Goal: Task Accomplishment & Management: Manage account settings

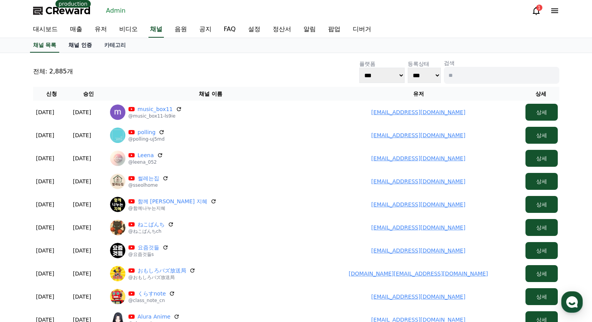
click at [84, 45] on link "채널 인증" at bounding box center [80, 45] width 36 height 15
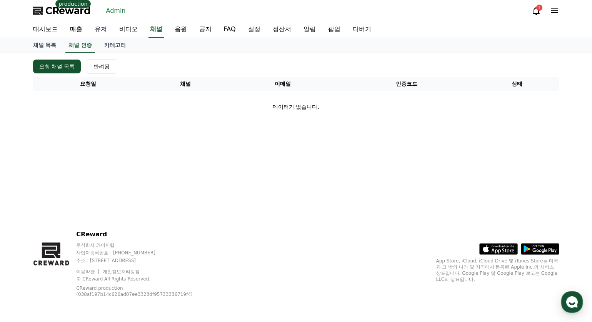
click at [103, 31] on link "유저" at bounding box center [100, 30] width 25 height 16
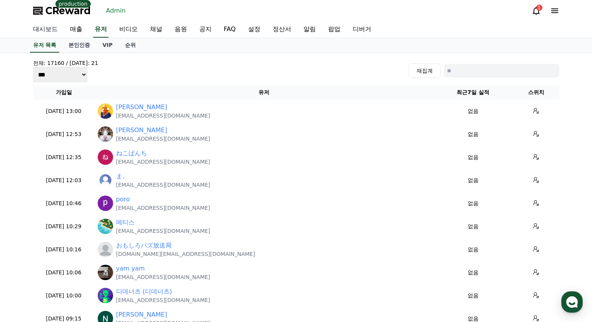
click at [35, 31] on link "대시보드" at bounding box center [45, 30] width 37 height 16
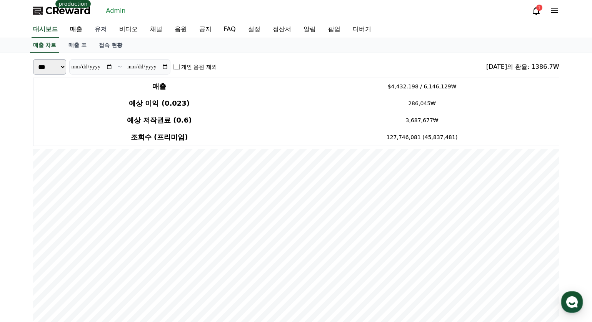
click at [104, 28] on link "유저" at bounding box center [100, 30] width 25 height 16
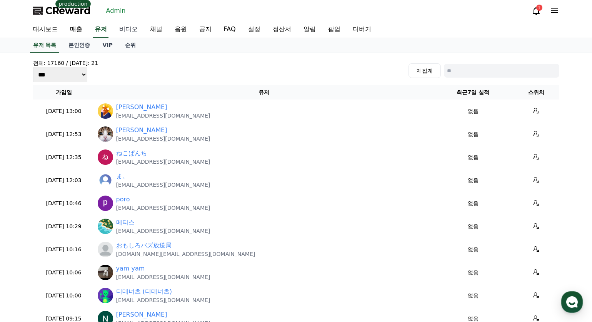
click at [142, 29] on link "비디오" at bounding box center [128, 30] width 31 height 16
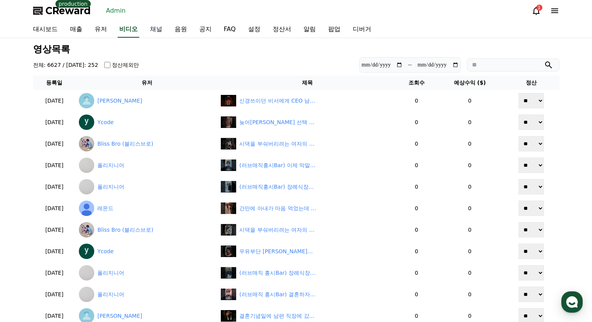
click at [153, 31] on link "채널" at bounding box center [156, 30] width 25 height 16
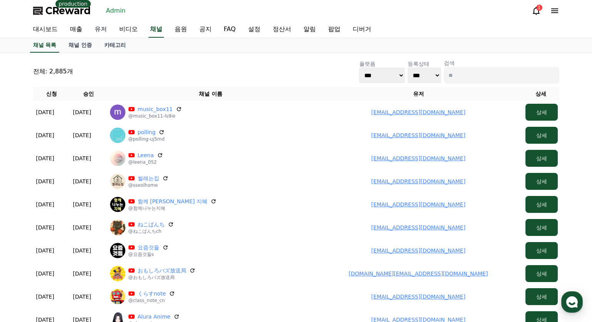
click at [93, 30] on link "유저" at bounding box center [100, 30] width 25 height 16
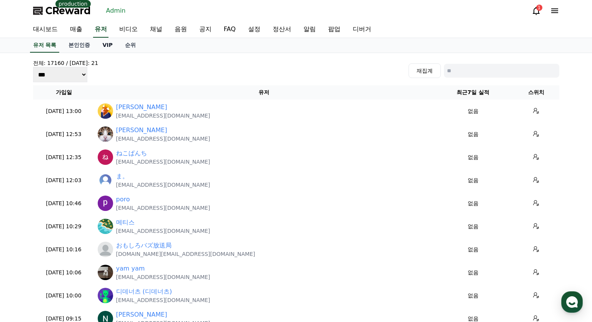
click at [103, 45] on link "VIP" at bounding box center [107, 45] width 22 height 15
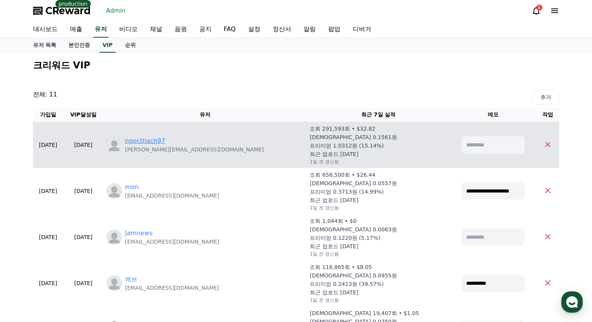
click at [165, 140] on link "ngocthach97" at bounding box center [145, 141] width 40 height 9
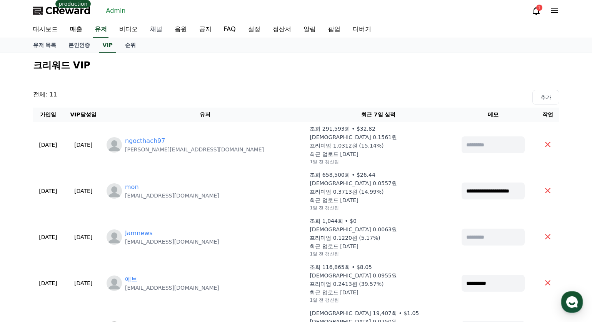
click at [151, 29] on link "채널" at bounding box center [156, 30] width 25 height 16
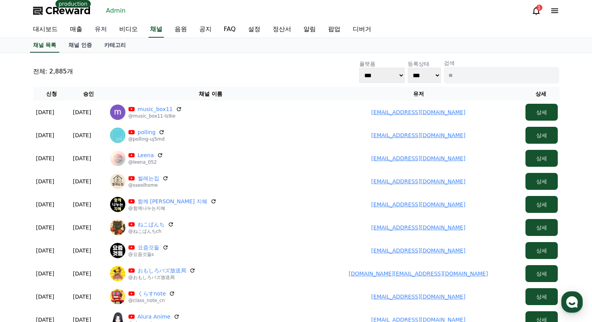
click at [103, 32] on link "유저" at bounding box center [100, 30] width 25 height 16
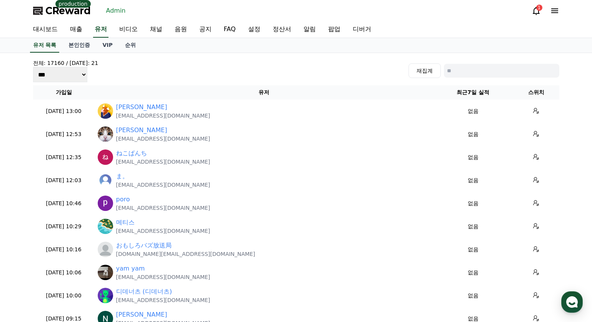
click at [463, 75] on input at bounding box center [501, 71] width 115 height 14
paste input "**********"
type input "**********"
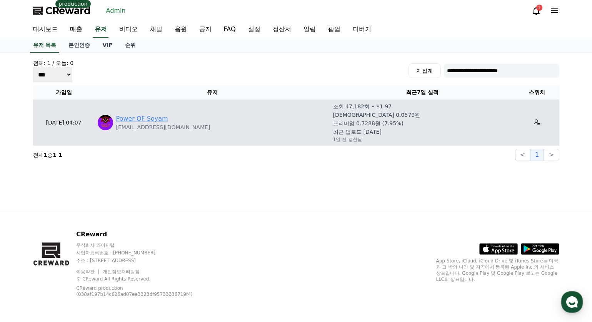
click at [148, 115] on link "Power OF Soyam" at bounding box center [142, 118] width 52 height 9
click at [532, 126] on button at bounding box center [537, 123] width 12 height 12
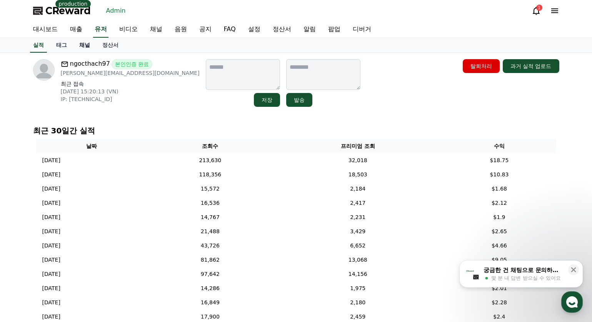
click at [87, 45] on link "채널" at bounding box center [84, 45] width 23 height 15
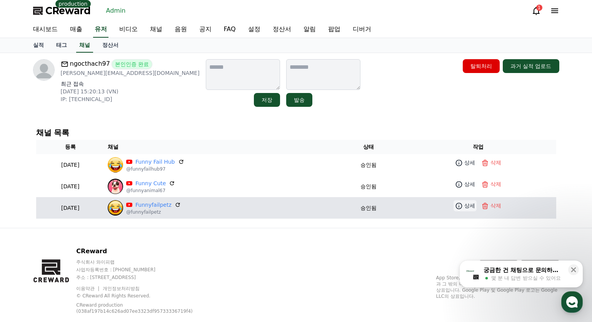
click at [461, 204] on icon at bounding box center [459, 206] width 8 height 8
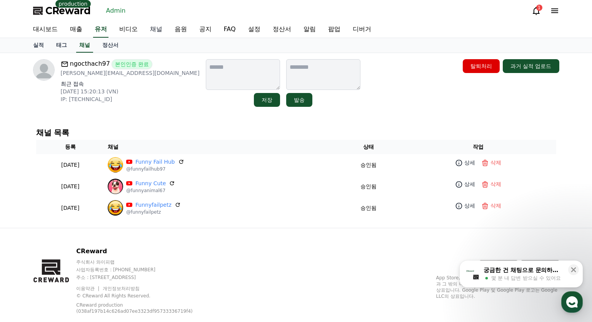
click at [155, 32] on link "채널" at bounding box center [156, 30] width 25 height 16
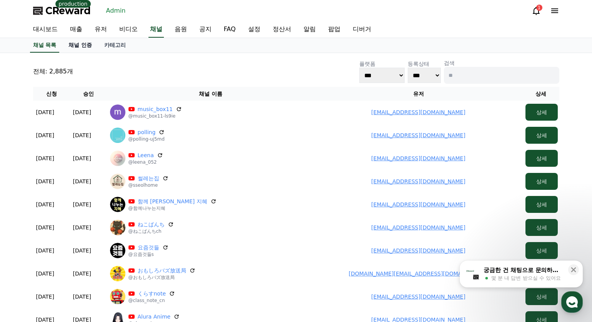
click at [83, 43] on link "채널 인증" at bounding box center [80, 45] width 36 height 15
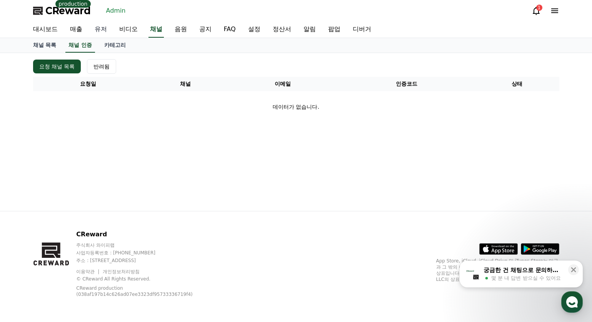
click at [103, 26] on link "유저" at bounding box center [100, 30] width 25 height 16
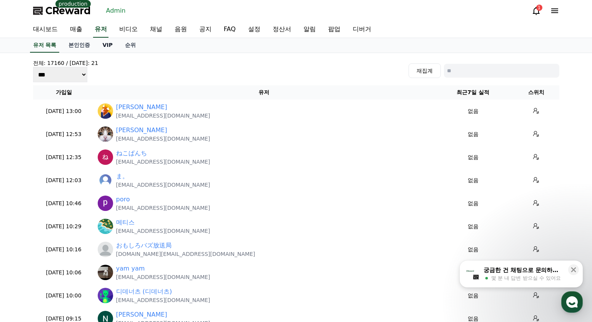
click at [113, 46] on link "VIP" at bounding box center [107, 45] width 22 height 15
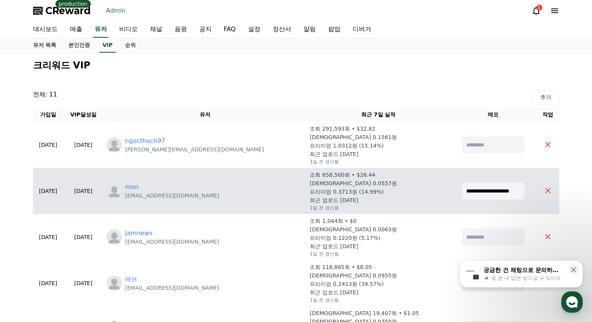
click at [159, 195] on div "mon takuya05041430@gmail.com" at bounding box center [205, 191] width 197 height 17
click at [139, 189] on link "mon" at bounding box center [132, 187] width 14 height 9
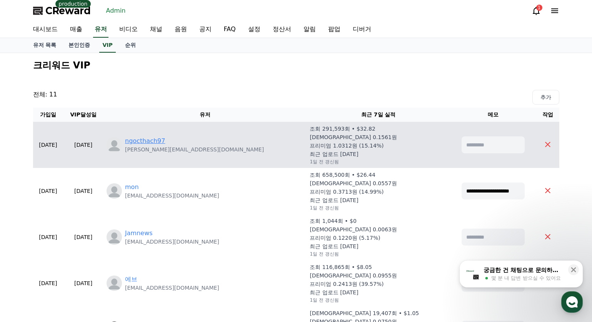
click at [165, 140] on link "ngocthach97" at bounding box center [145, 141] width 40 height 9
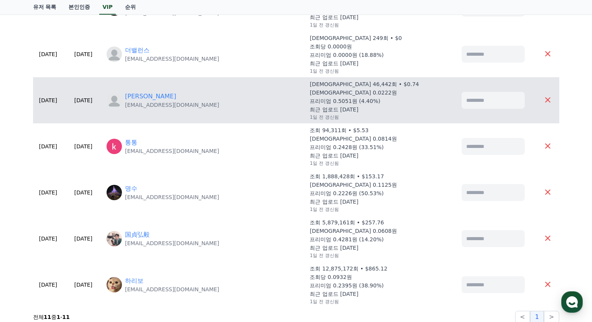
scroll to position [308, 0]
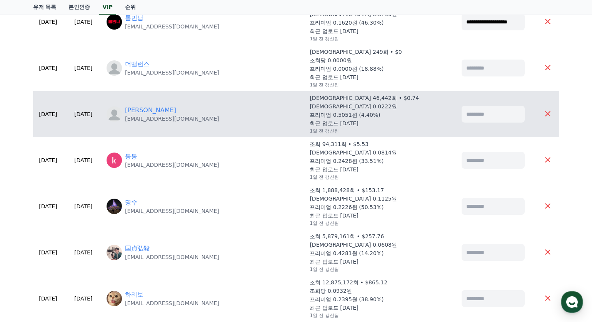
click at [257, 136] on td "Stan stansixacc@gmail.com" at bounding box center [204, 114] width 203 height 46
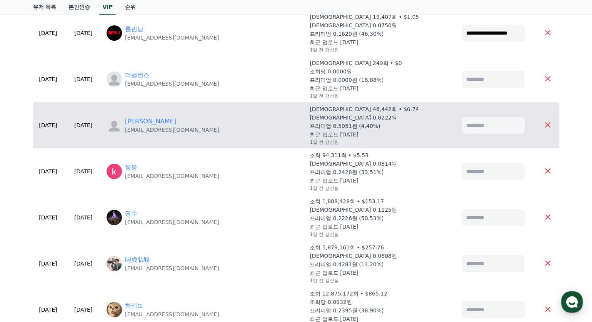
scroll to position [277, 0]
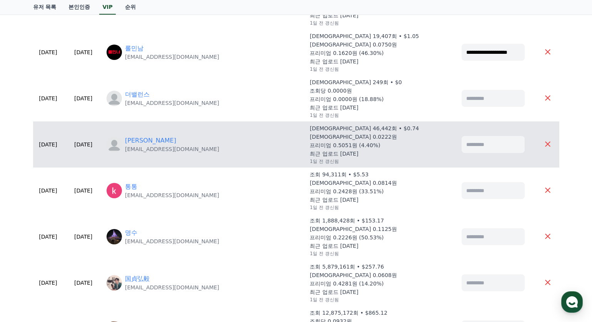
click at [479, 144] on input at bounding box center [492, 144] width 63 height 17
click at [486, 152] on input "******" at bounding box center [492, 144] width 63 height 17
type input "******"
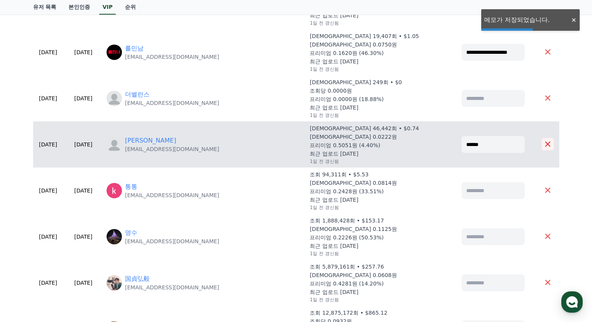
click at [549, 140] on button at bounding box center [547, 144] width 12 height 12
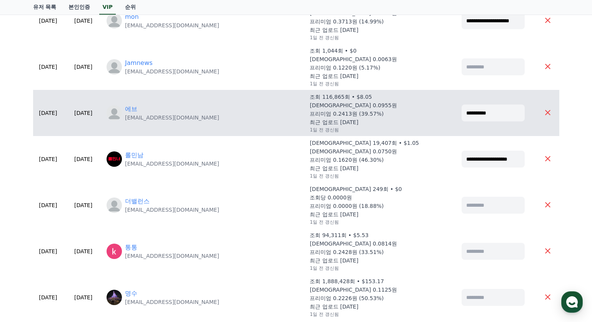
scroll to position [123, 0]
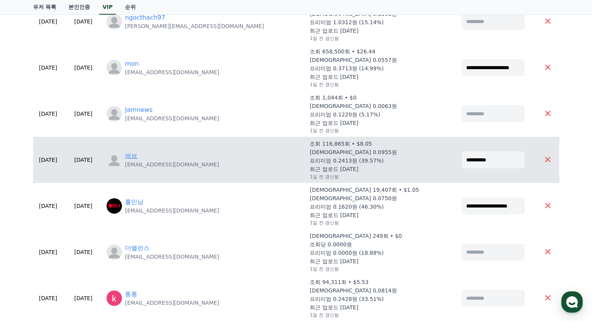
click at [137, 155] on link "에브" at bounding box center [131, 156] width 12 height 9
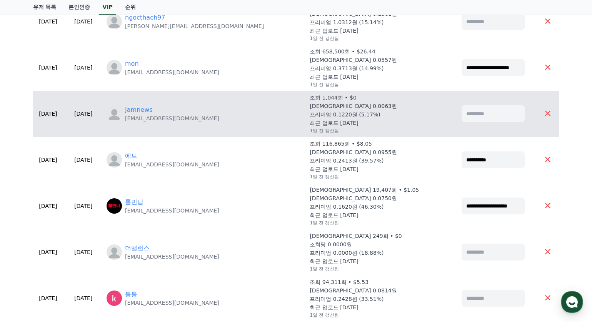
scroll to position [47, 0]
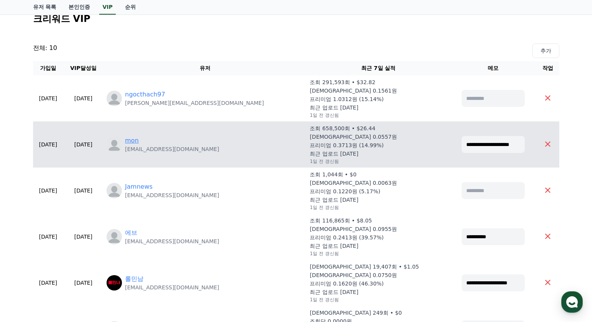
click at [139, 140] on link "mon" at bounding box center [132, 140] width 14 height 9
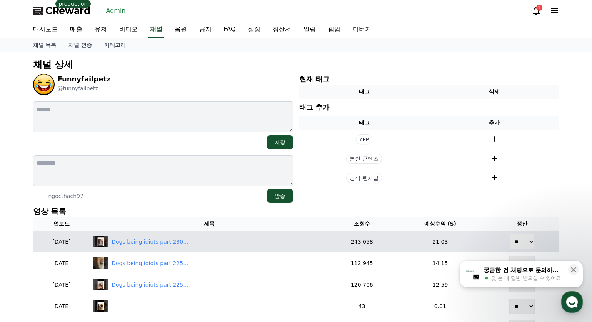
click at [154, 244] on div "Dogs being idiots part 230: Put ice cube on your dog #funnydog #funnypet #cuted…" at bounding box center [150, 242] width 77 height 8
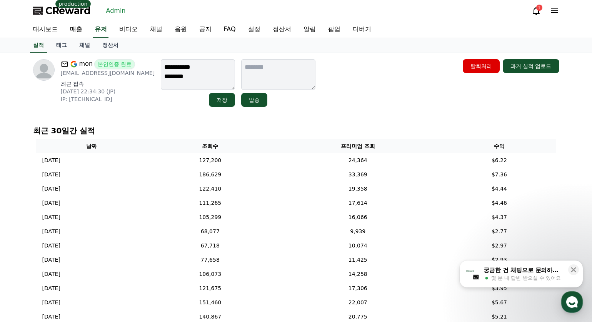
click at [326, 122] on div "최근 30일간 실적 날짜 조회수 프리미엄 조회 수익 2025-09-07 09/07 127,200 24,364 $6.22 2025-09-06 0…" at bounding box center [296, 306] width 532 height 369
click at [120, 45] on link "정산서" at bounding box center [110, 45] width 28 height 15
click at [348, 78] on div "에브 본인인증 완료 eb087594@naver.com 최근 접속 2025-08-08 22:36:04 (KR) IP: 183.109.9.41 저…" at bounding box center [296, 83] width 526 height 48
click at [285, 116] on div "**********" at bounding box center [296, 273] width 538 height 441
click at [79, 43] on link "채널" at bounding box center [84, 45] width 23 height 15
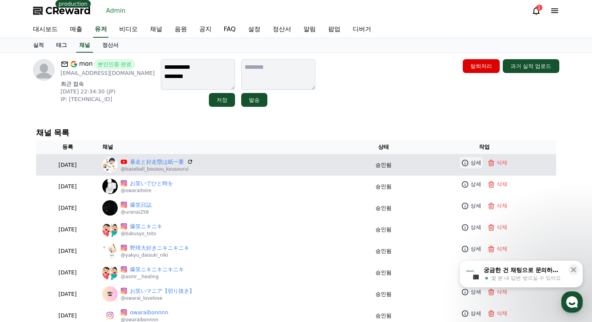
click at [463, 159] on link "상세" at bounding box center [471, 162] width 23 height 11
click at [184, 163] on link "暴走と好走塁は紙一重" at bounding box center [157, 162] width 54 height 8
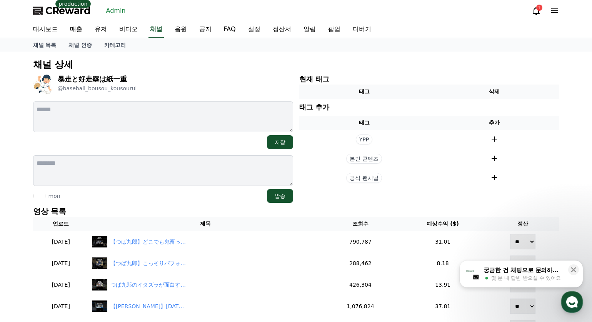
drag, startPoint x: 233, startPoint y: 162, endPoint x: 222, endPoint y: 156, distance: 12.4
click at [183, 99] on div "暴走と好走塁は[PERSON_NAME] @baseball_bousou_kousourui 저장 mon 발송" at bounding box center [163, 138] width 260 height 129
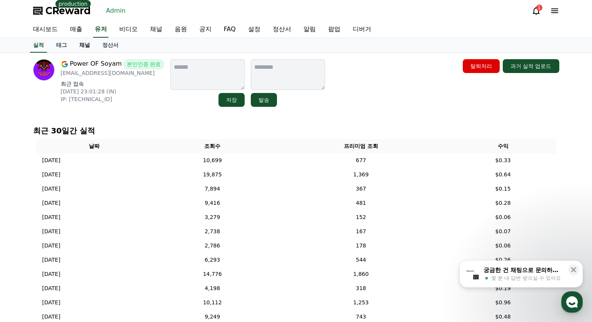
click at [84, 45] on link "채널" at bounding box center [84, 45] width 23 height 15
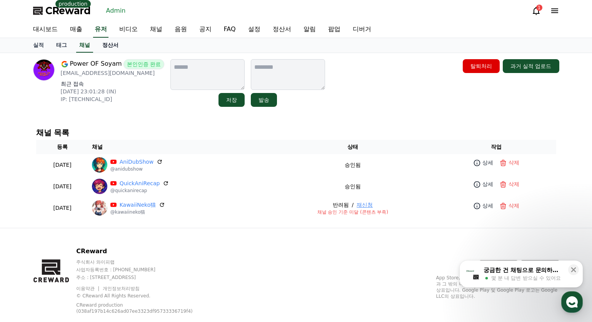
click at [106, 46] on link "정산서" at bounding box center [110, 45] width 28 height 15
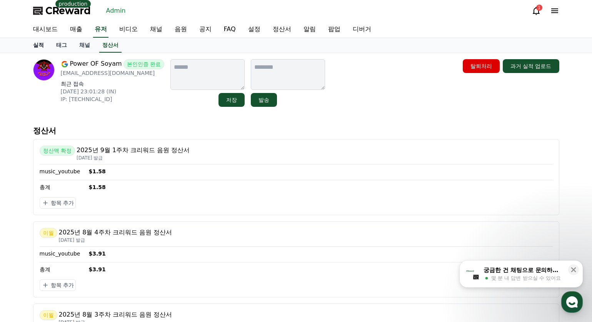
click at [38, 43] on link "실적" at bounding box center [38, 45] width 23 height 15
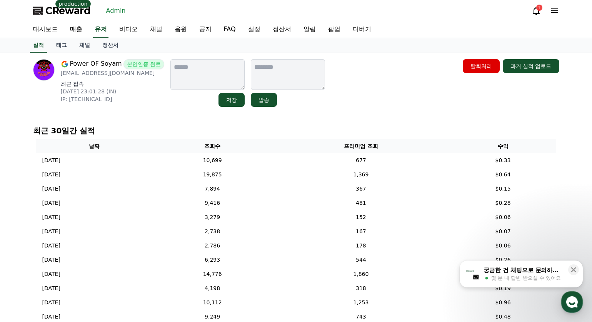
drag, startPoint x: 359, startPoint y: 89, endPoint x: 350, endPoint y: 79, distance: 13.6
click at [358, 90] on div "Power OF Soyam 본인인증 완료 soyam.agarwal009@gmail.com 최근 접속 2025-08-10 23:01:28 (IN…" at bounding box center [296, 83] width 526 height 48
